Goal: Information Seeking & Learning: Find contact information

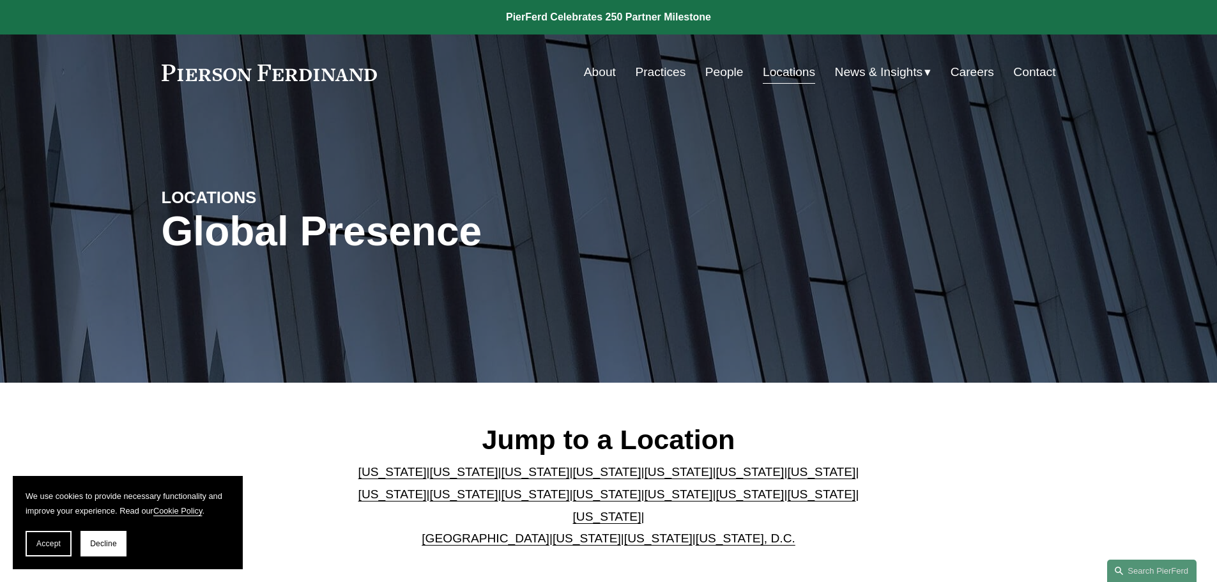
click at [430, 478] on link "[US_STATE]" at bounding box center [464, 471] width 68 height 13
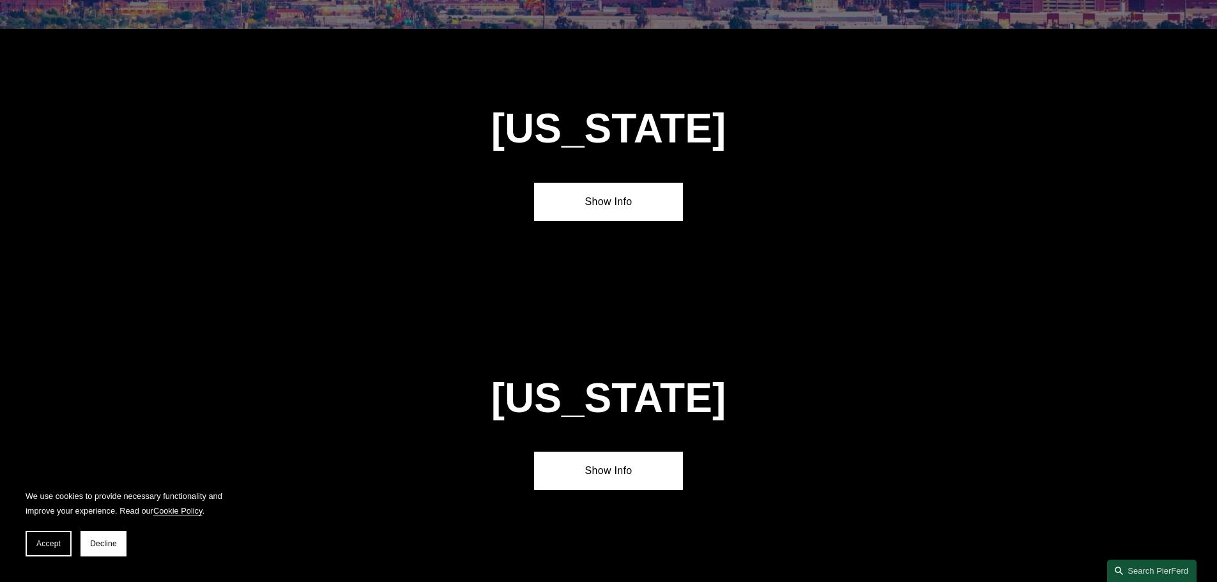
scroll to position [849, 0]
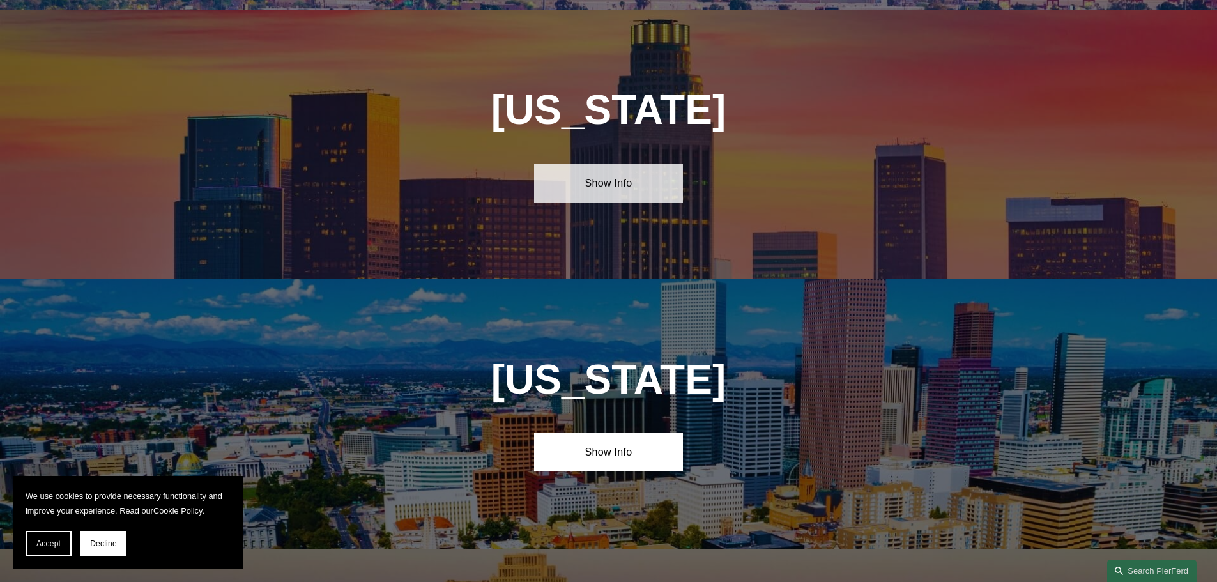
click at [625, 183] on link "Show Info" at bounding box center [608, 183] width 149 height 38
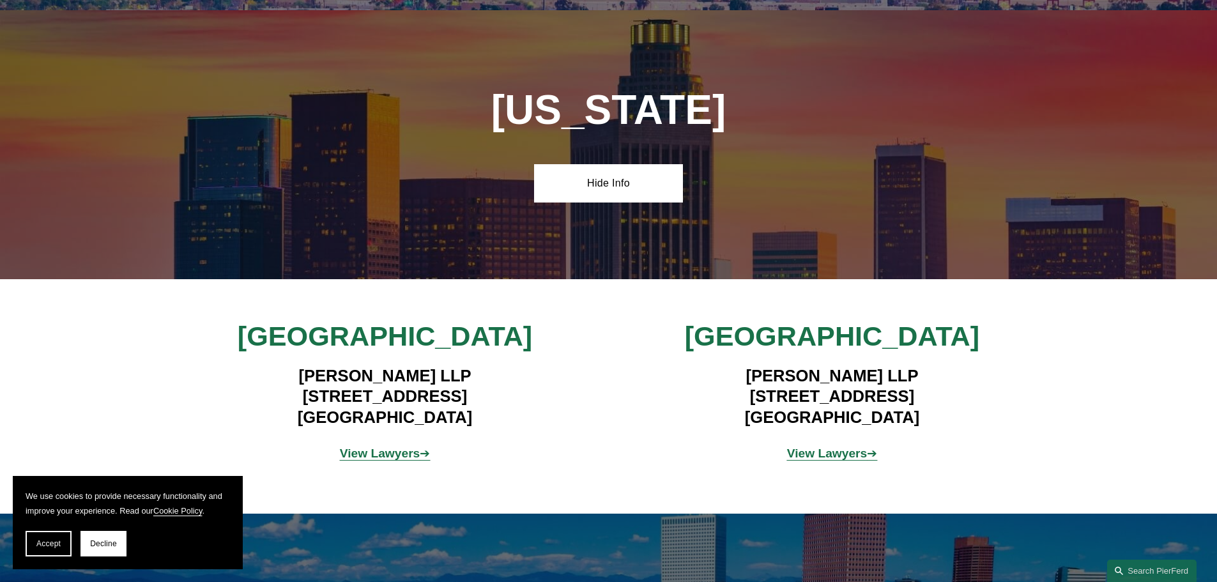
click at [392, 446] on strong "View Lawyers" at bounding box center [380, 452] width 80 height 13
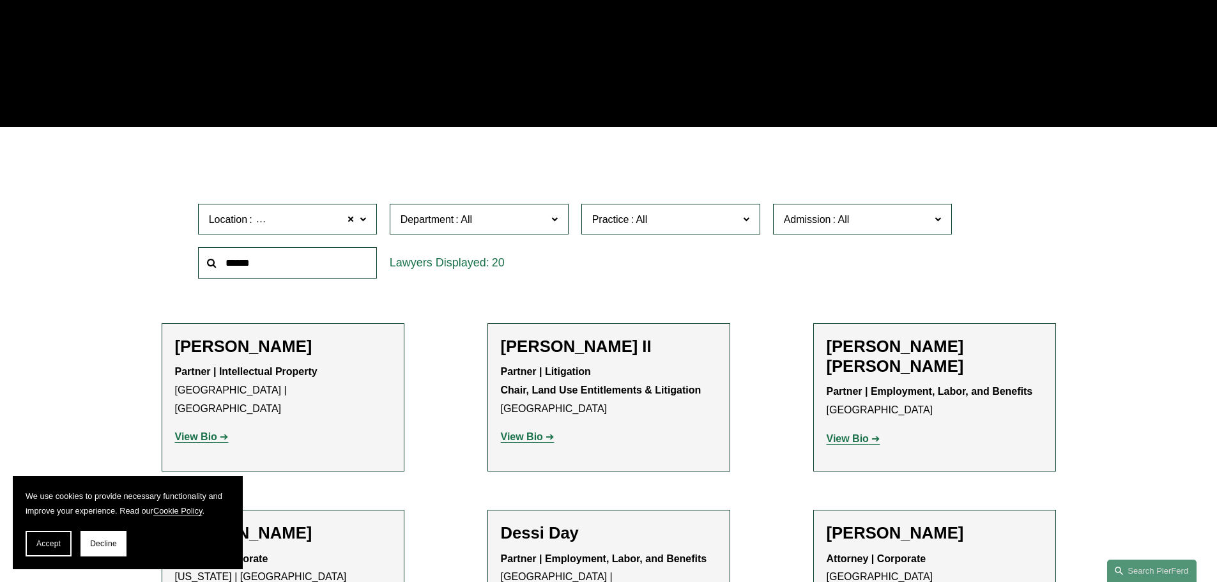
scroll to position [319, 0]
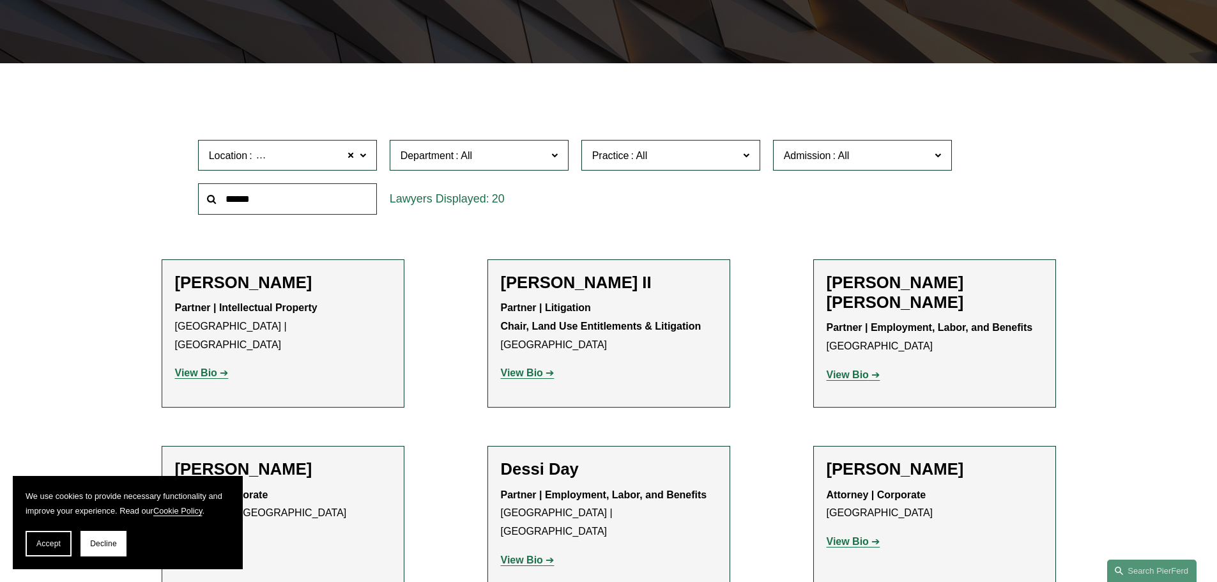
click at [537, 160] on span "Department" at bounding box center [473, 155] width 146 height 17
click at [674, 156] on span "Practice" at bounding box center [665, 155] width 146 height 17
click at [0, 0] on link "Insurance" at bounding box center [0, 0] width 0 height 0
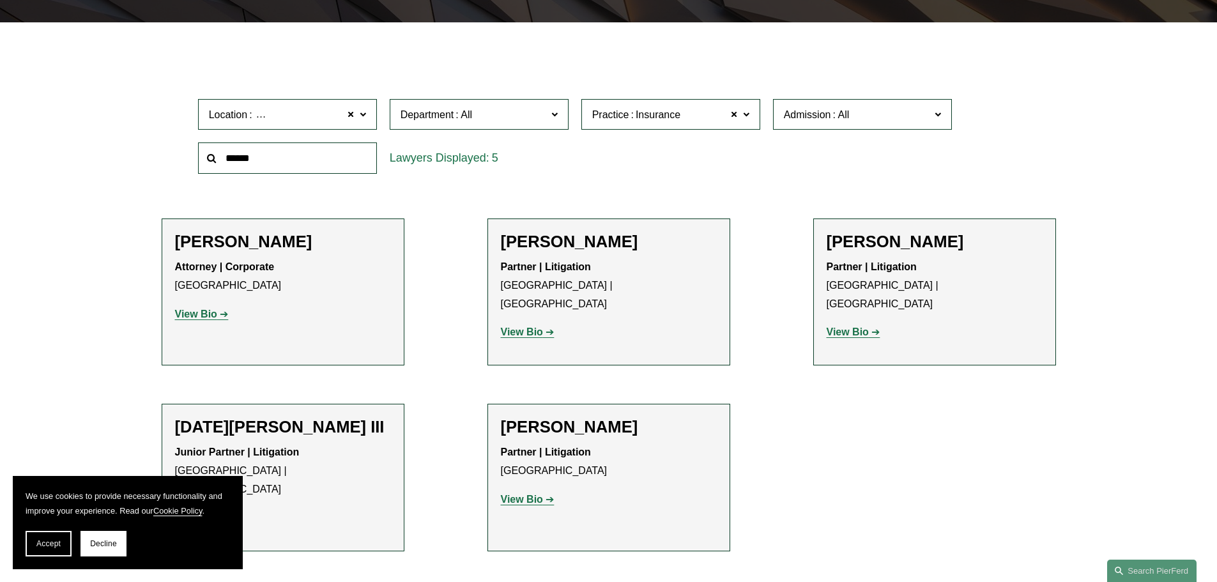
scroll to position [383, 0]
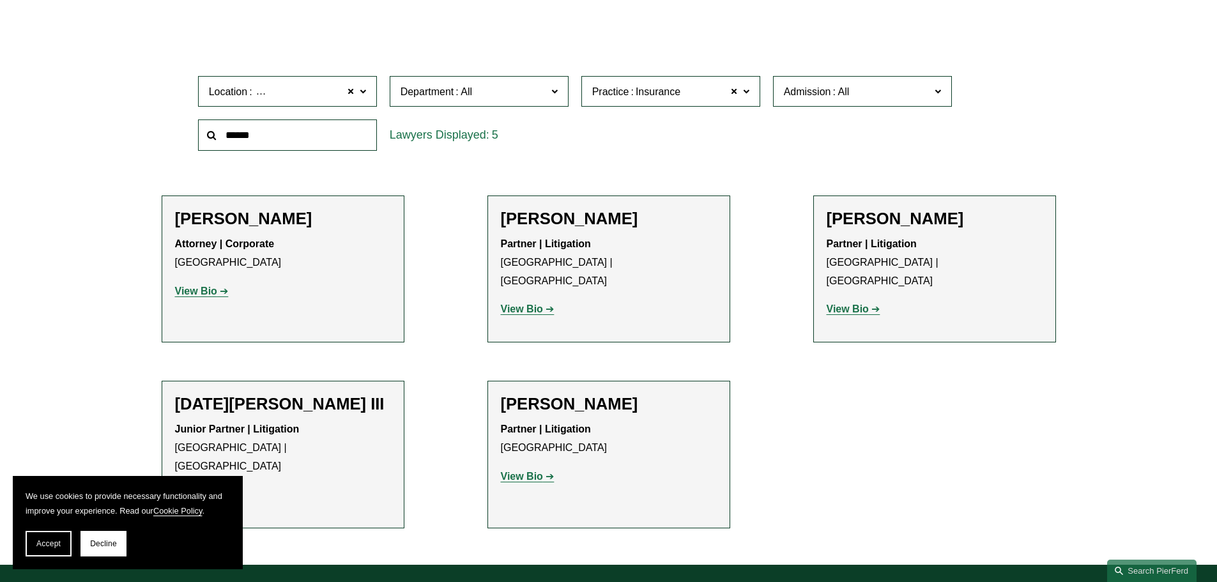
click at [527, 303] on strong "View Bio" at bounding box center [522, 308] width 42 height 11
click at [118, 547] on button "Decline" at bounding box center [103, 544] width 46 height 26
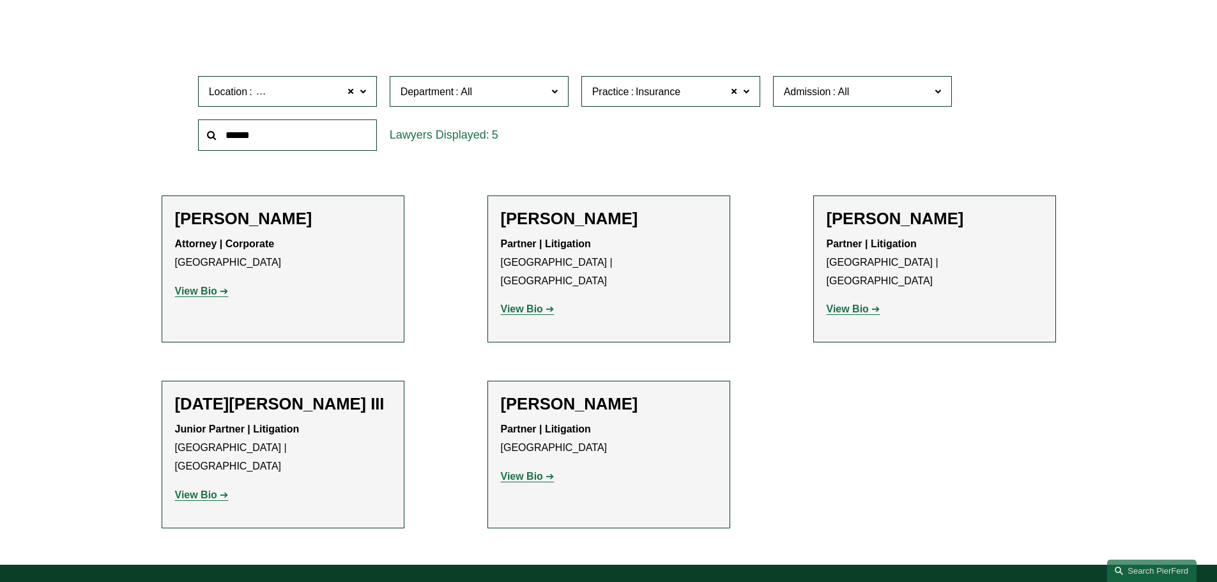
click at [849, 303] on strong "View Bio" at bounding box center [847, 308] width 42 height 11
click at [199, 489] on strong "View Bio" at bounding box center [196, 494] width 42 height 11
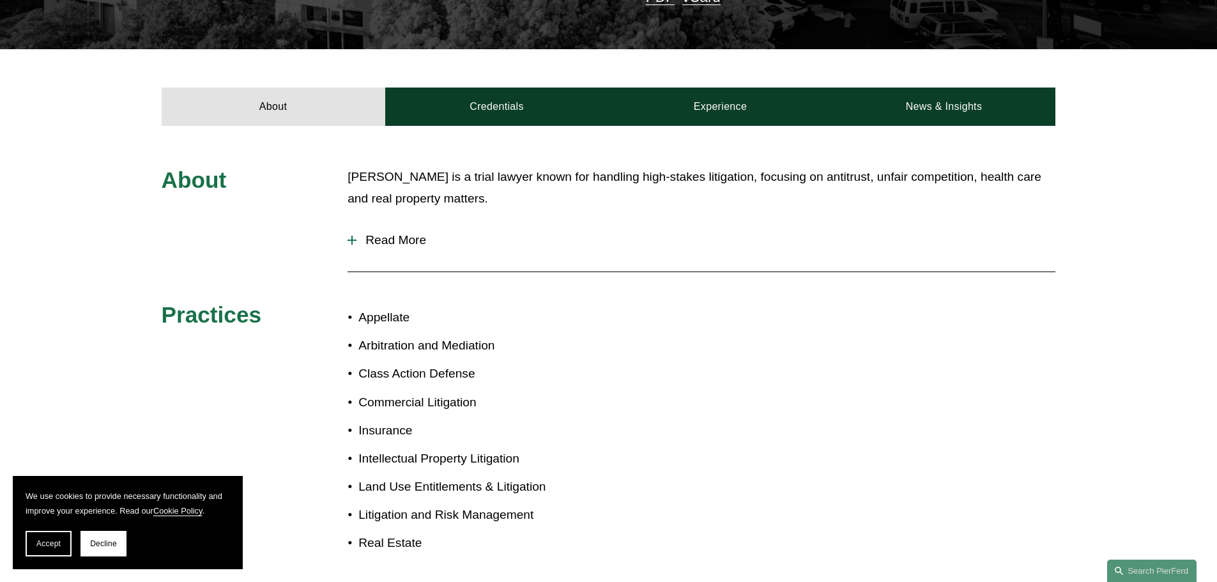
scroll to position [447, 0]
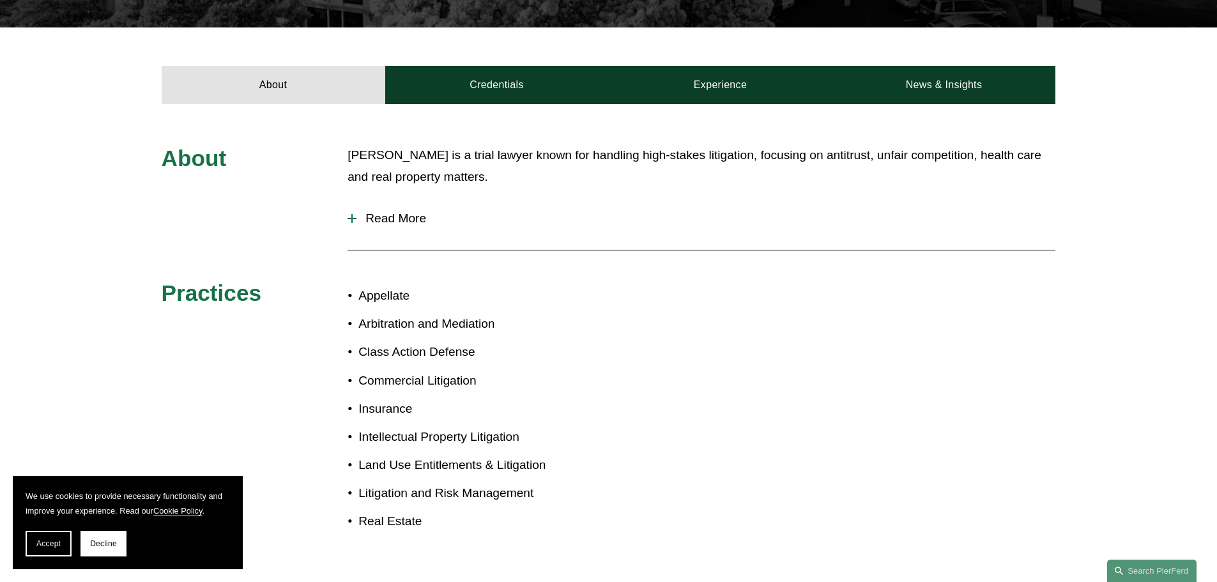
click at [360, 211] on span "Read More" at bounding box center [705, 218] width 699 height 14
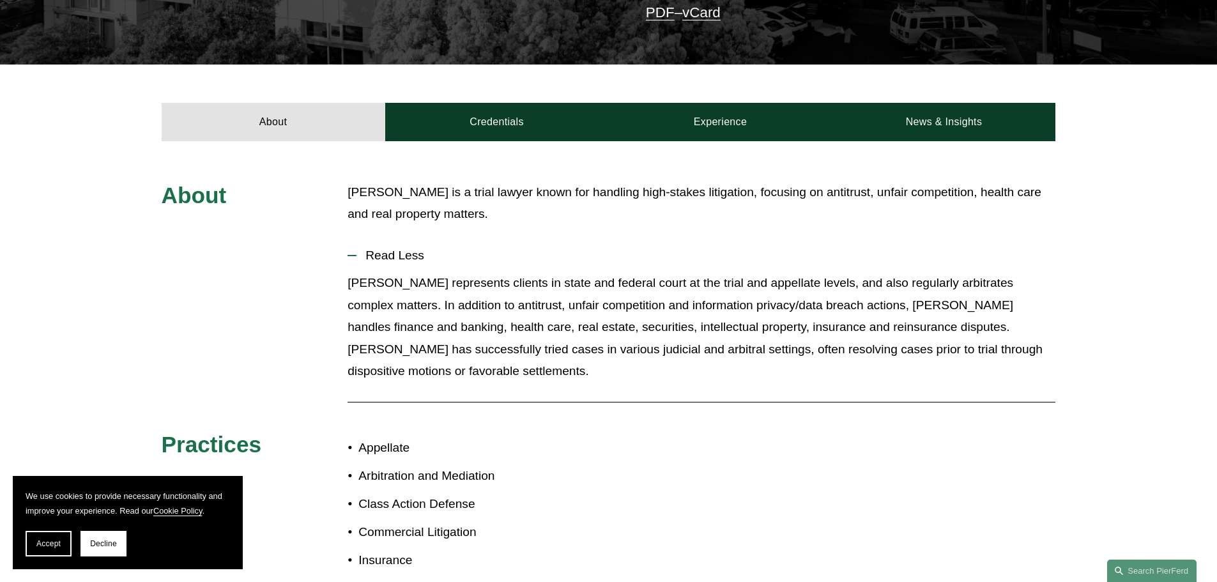
scroll to position [383, 0]
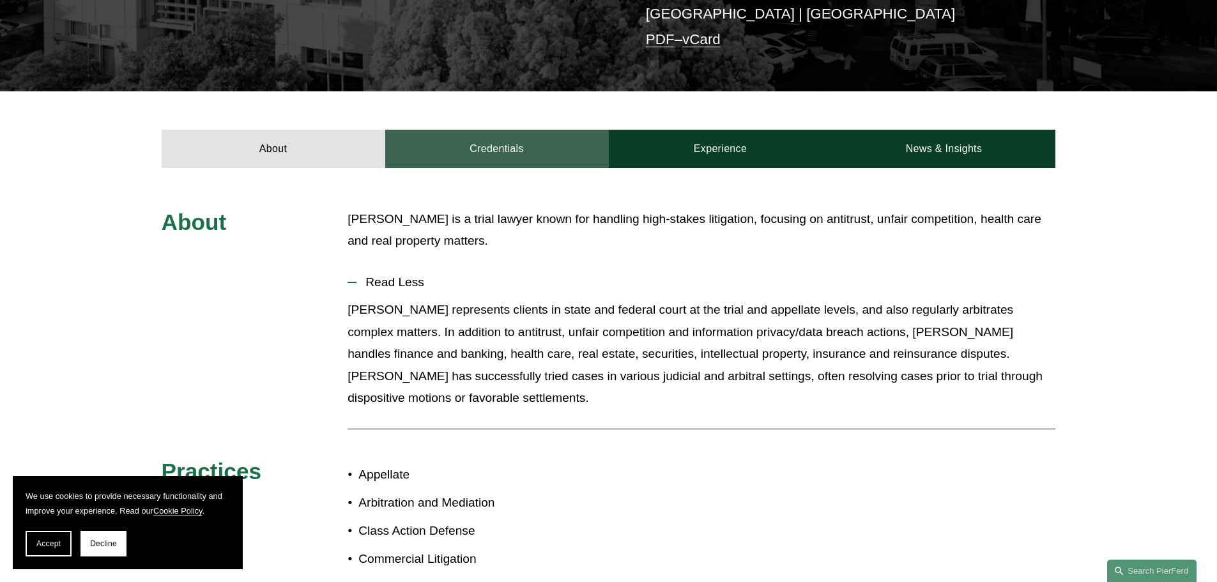
click at [467, 130] on link "Credentials" at bounding box center [497, 149] width 224 height 38
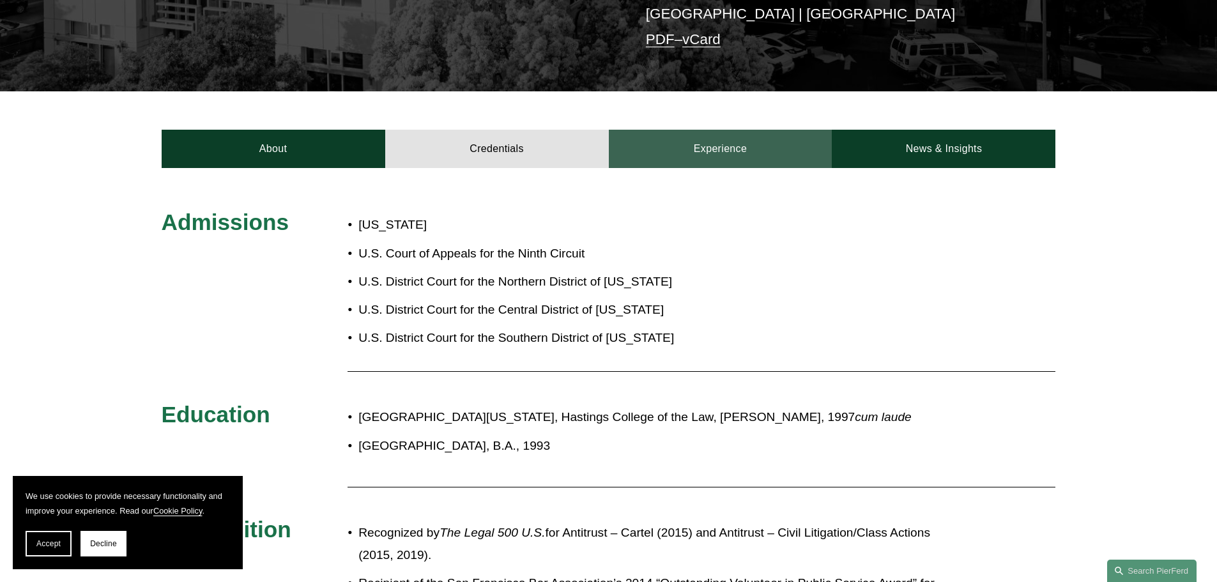
click at [719, 132] on link "Experience" at bounding box center [721, 149] width 224 height 38
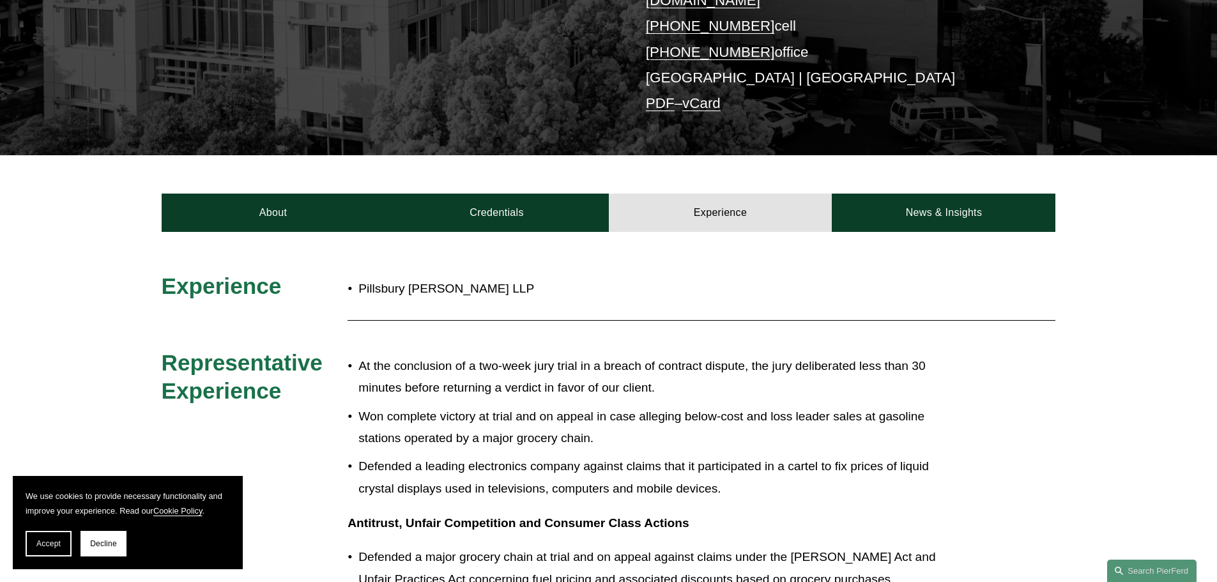
scroll to position [0, 0]
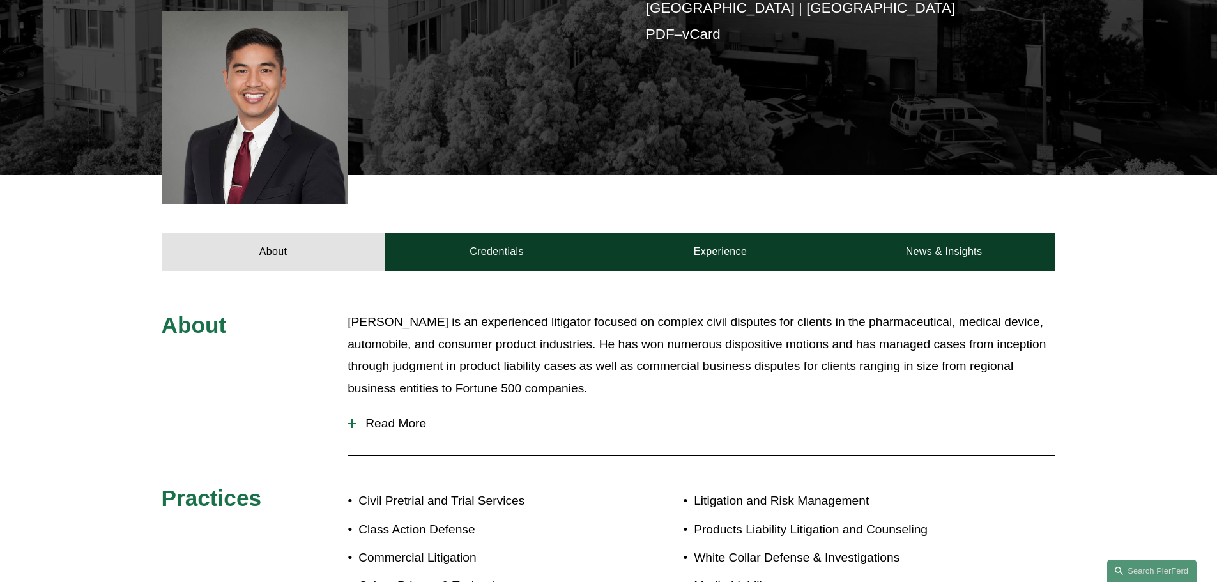
scroll to position [319, 0]
